Goal: Transaction & Acquisition: Register for event/course

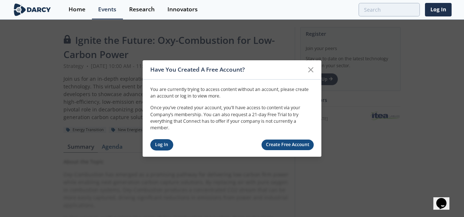
click at [162, 144] on link "Log In" at bounding box center [161, 144] width 23 height 11
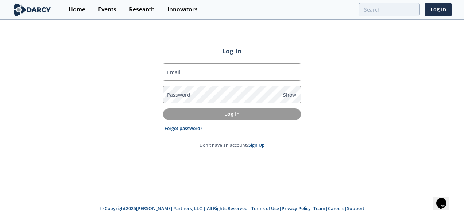
type input "[EMAIL_ADDRESS][DOMAIN_NAME]"
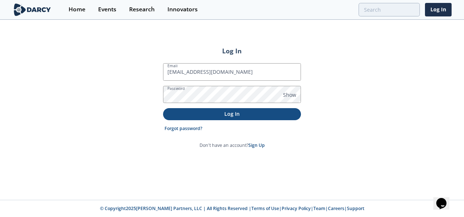
click at [217, 114] on p "Log In" at bounding box center [232, 114] width 128 height 8
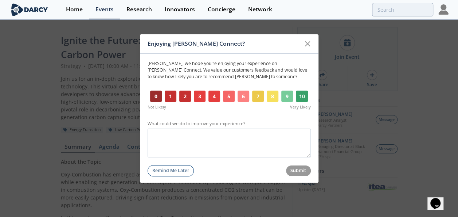
click at [284, 96] on button "9" at bounding box center [287, 96] width 12 height 12
click at [298, 168] on button "Submit" at bounding box center [298, 170] width 25 height 11
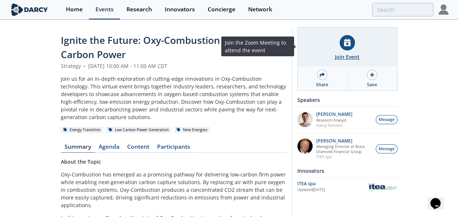
click at [338, 42] on div "Join Event" at bounding box center [348, 46] width 100 height 39
click at [351, 55] on div "Join Event" at bounding box center [347, 57] width 25 height 8
